Goal: Information Seeking & Learning: Learn about a topic

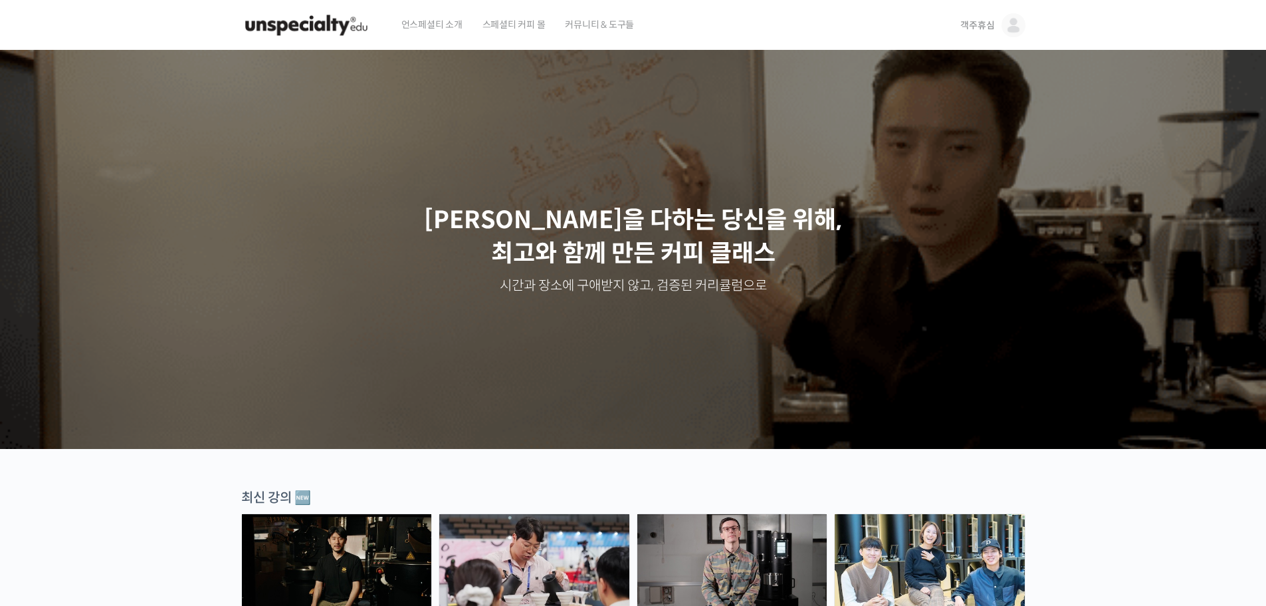
drag, startPoint x: 162, startPoint y: 315, endPoint x: 509, endPoint y: -78, distance: 524.7
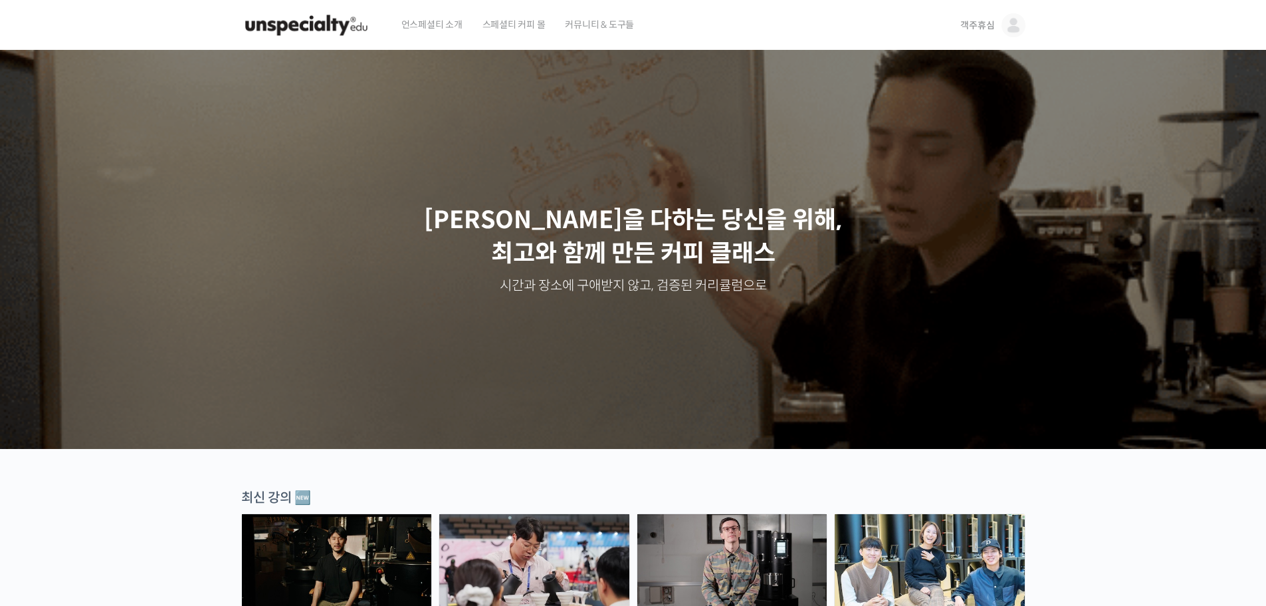
click at [1000, 23] on link "객주휴심" at bounding box center [993, 25] width 64 height 51
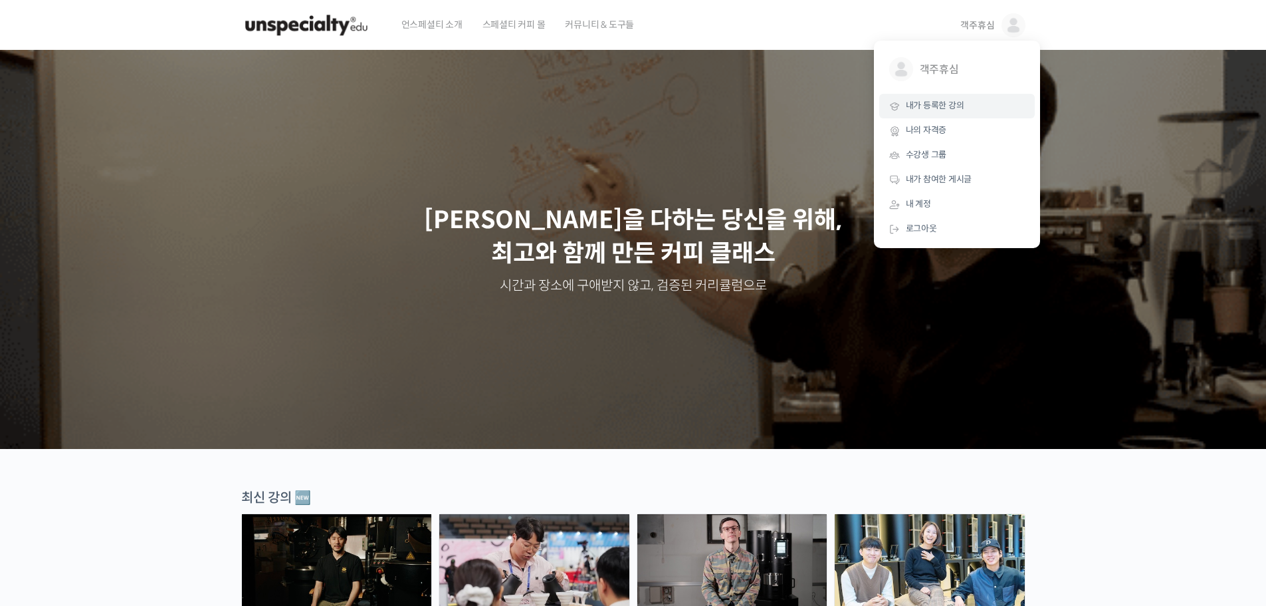
click at [951, 110] on span "내가 등록한 강의" at bounding box center [935, 105] width 58 height 11
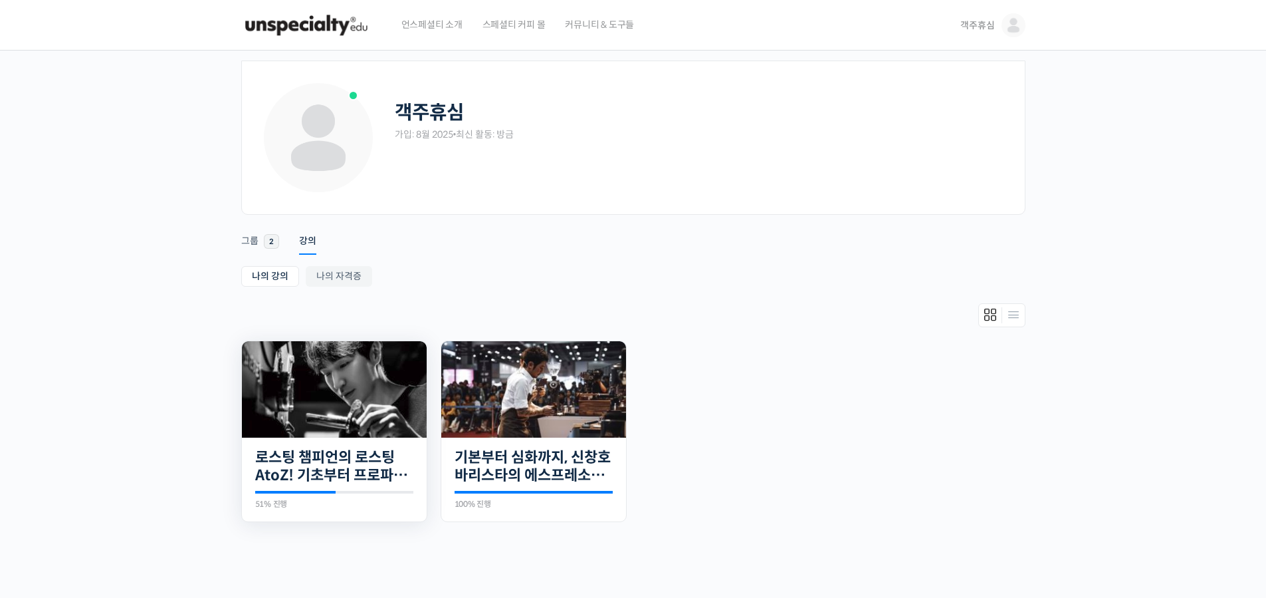
click at [405, 396] on img at bounding box center [334, 389] width 185 height 96
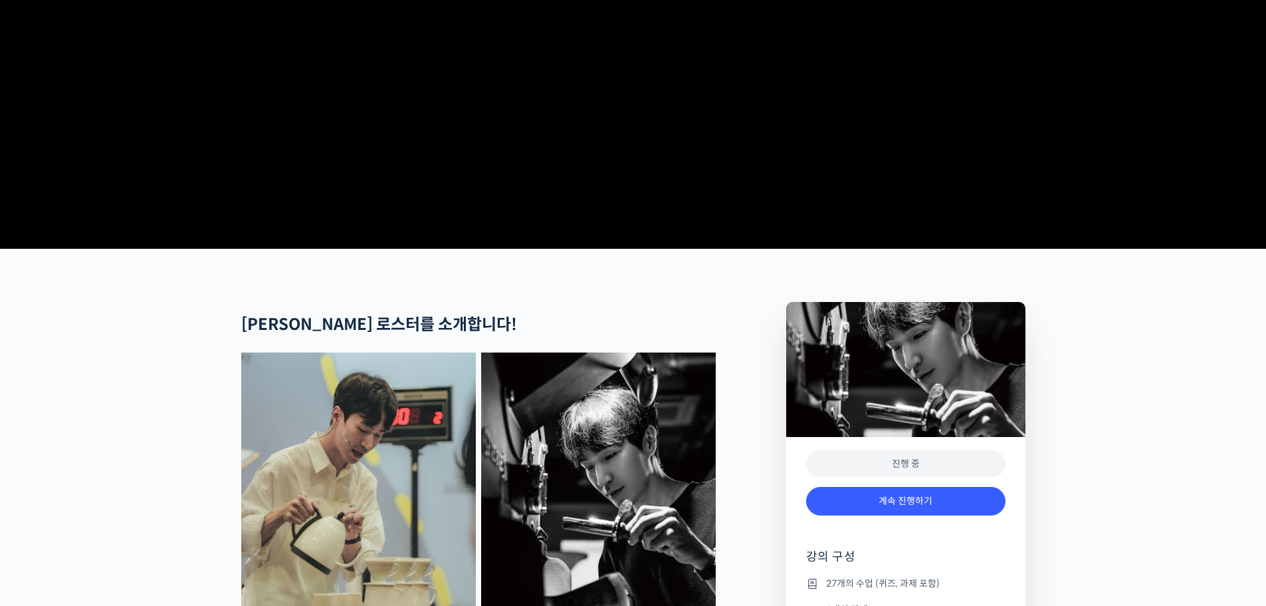
scroll to position [532, 0]
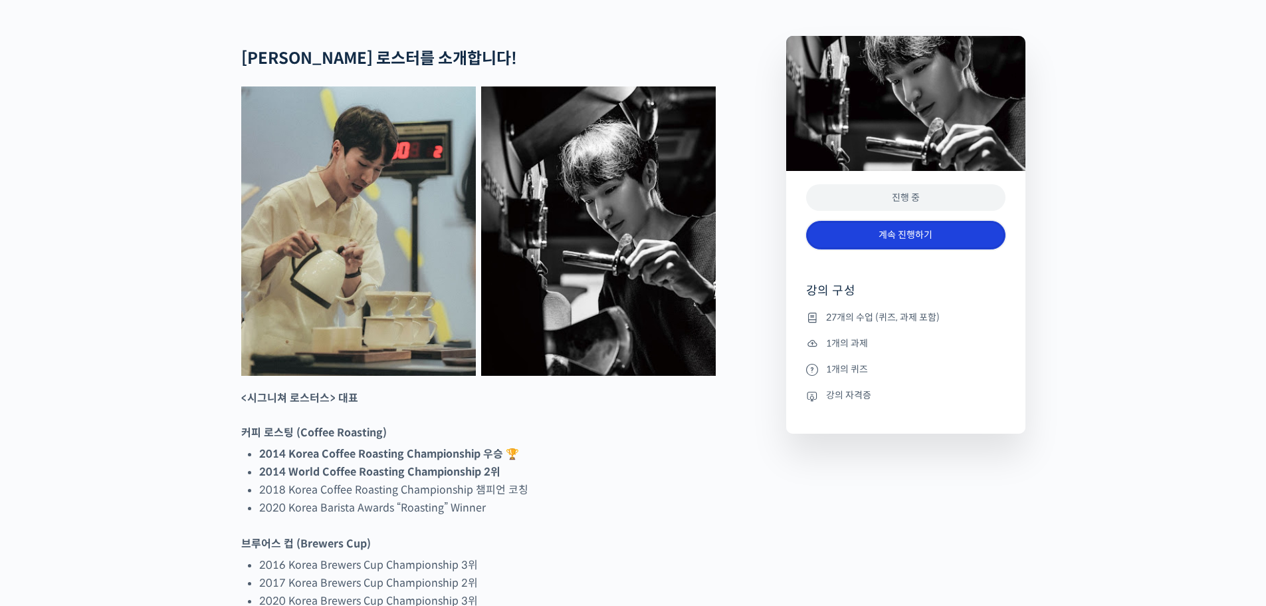
click at [919, 249] on link "계속 진행하기" at bounding box center [905, 235] width 199 height 29
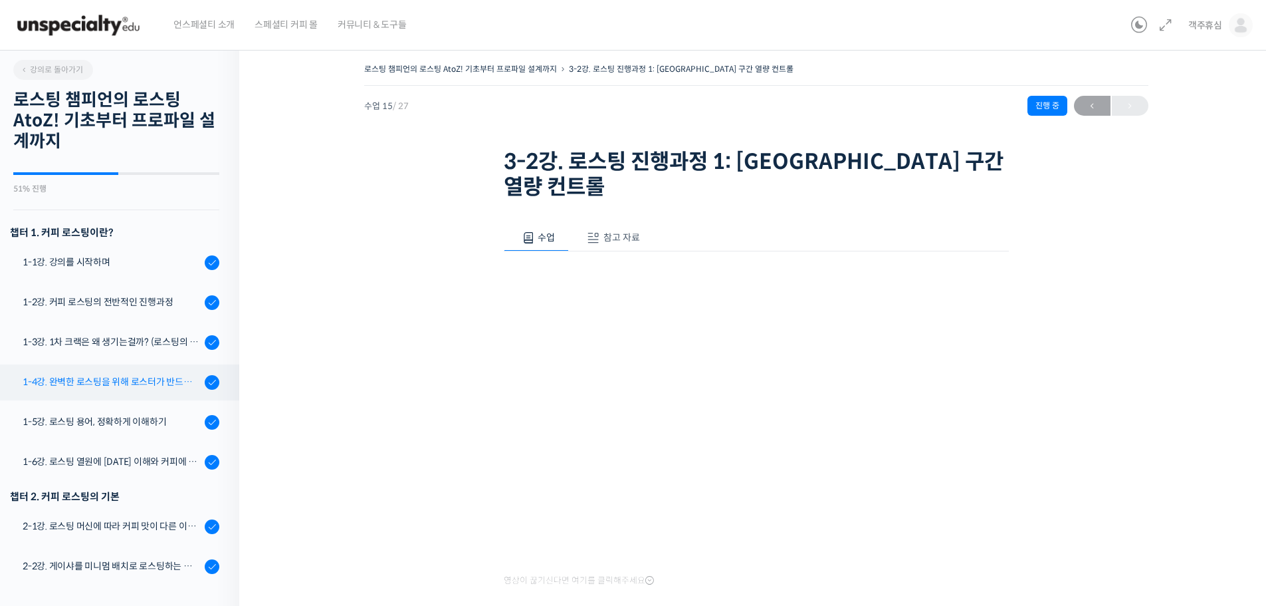
click at [161, 388] on div "1-4강. 완벽한 로스팅을 위해 로스터가 반드시 갖춰야 할 것 (로스팅 목표 설정하기)" at bounding box center [112, 381] width 178 height 15
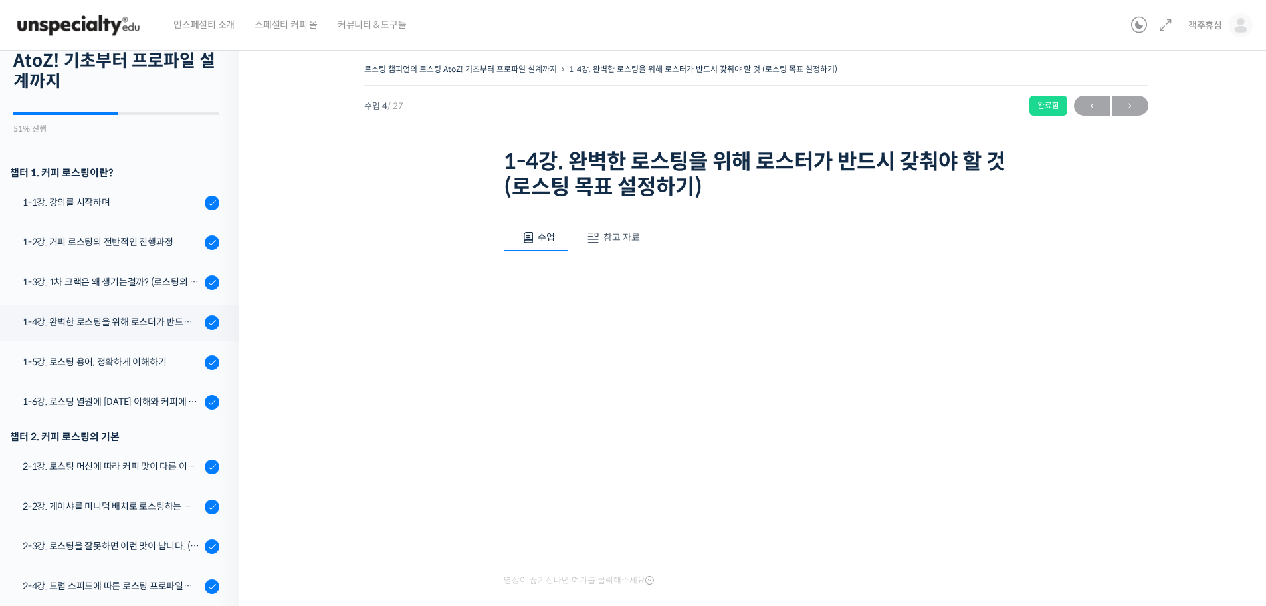
scroll to position [48, 0]
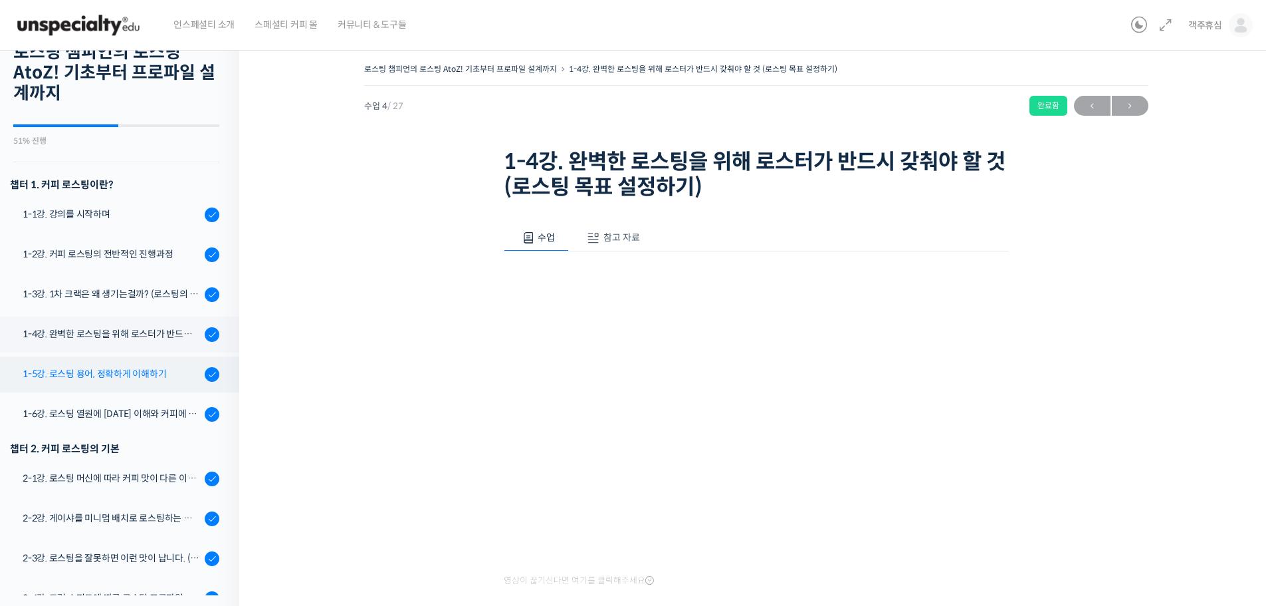
click at [156, 384] on link "1-5강. 로스팅 용어, 정확하게 이해하기" at bounding box center [116, 374] width 246 height 36
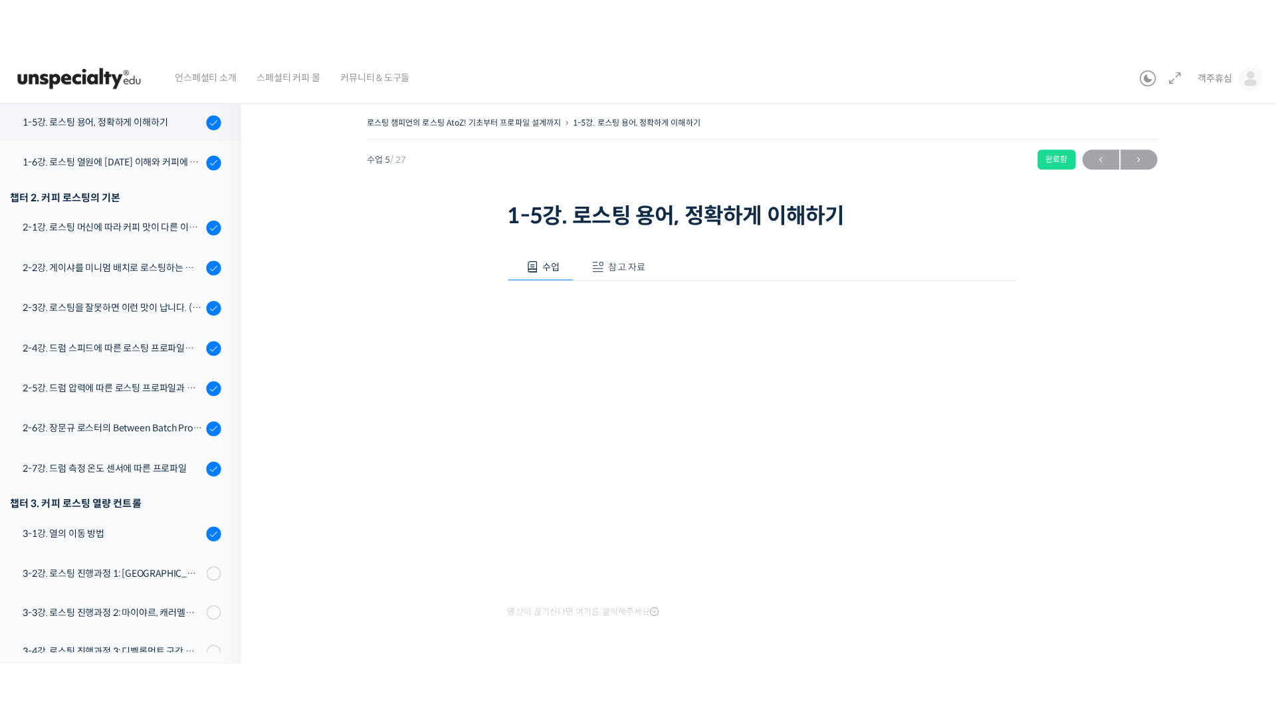
scroll to position [354, 0]
